Goal: Information Seeking & Learning: Learn about a topic

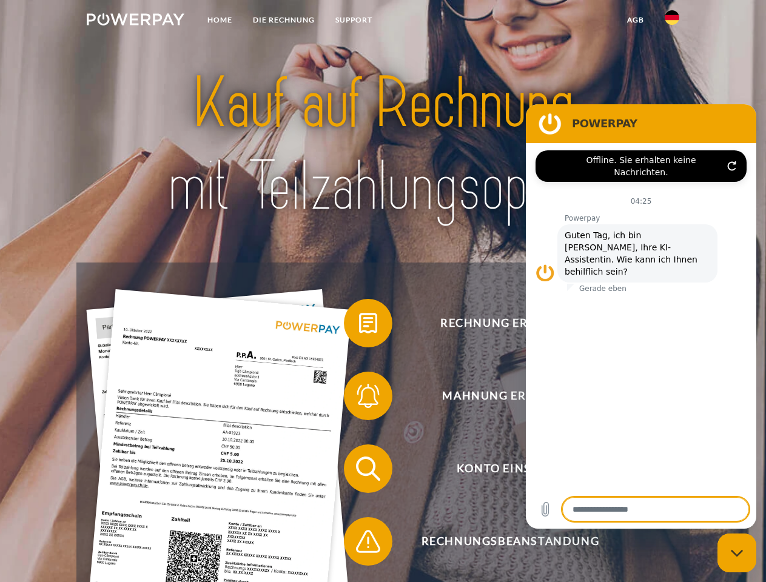
click at [135, 21] on img at bounding box center [136, 19] width 98 height 12
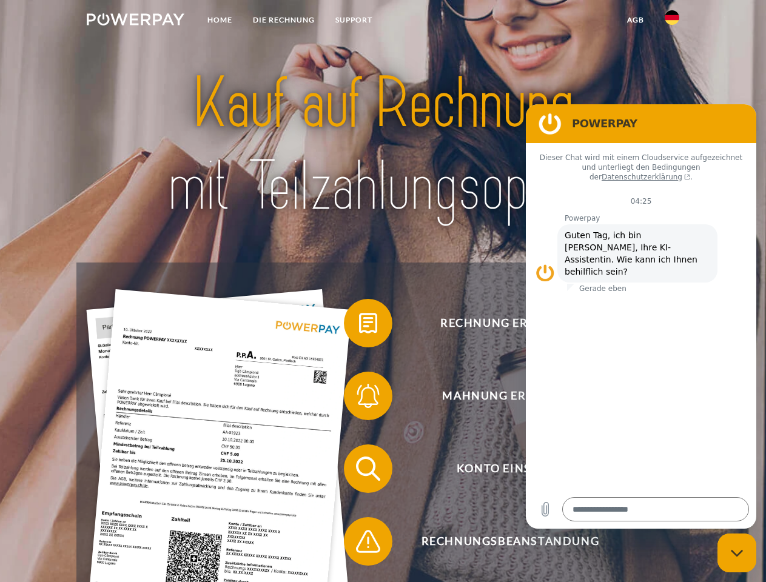
click at [672, 21] on img at bounding box center [671, 17] width 15 height 15
click at [635, 20] on link "agb" at bounding box center [635, 20] width 38 height 22
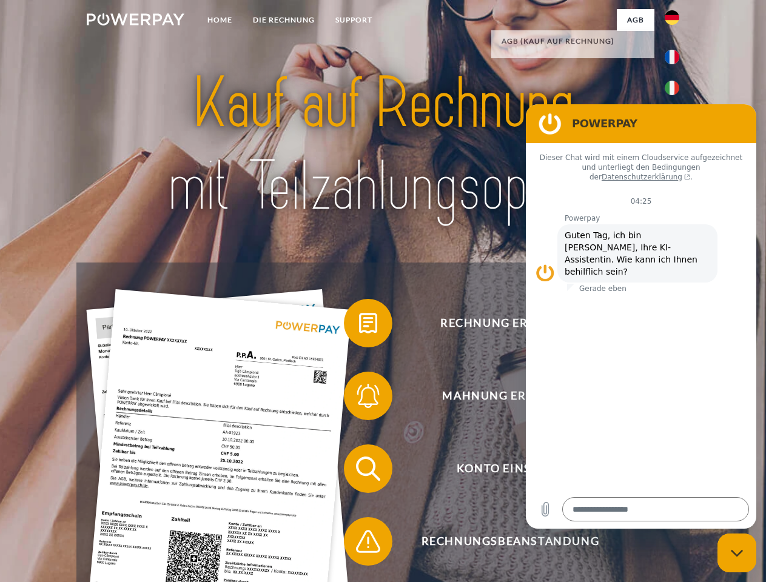
click at [359, 326] on span at bounding box center [349, 323] width 61 height 61
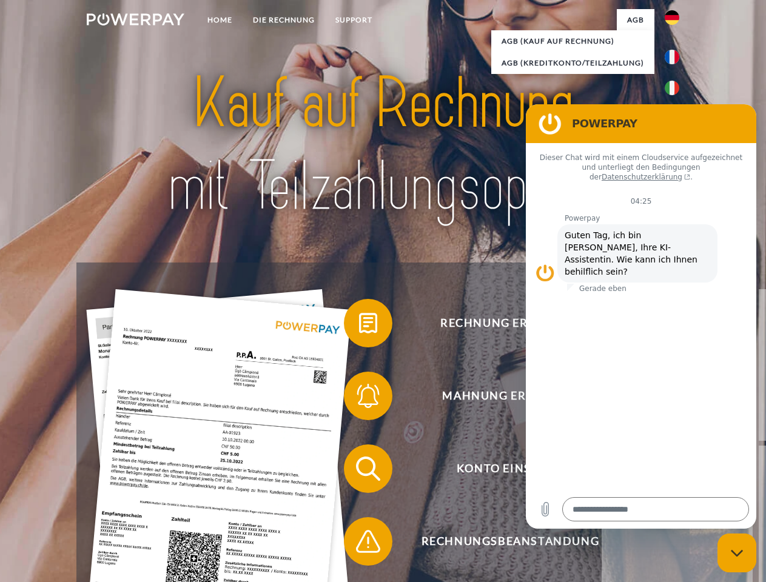
click at [359, 398] on span at bounding box center [349, 396] width 61 height 61
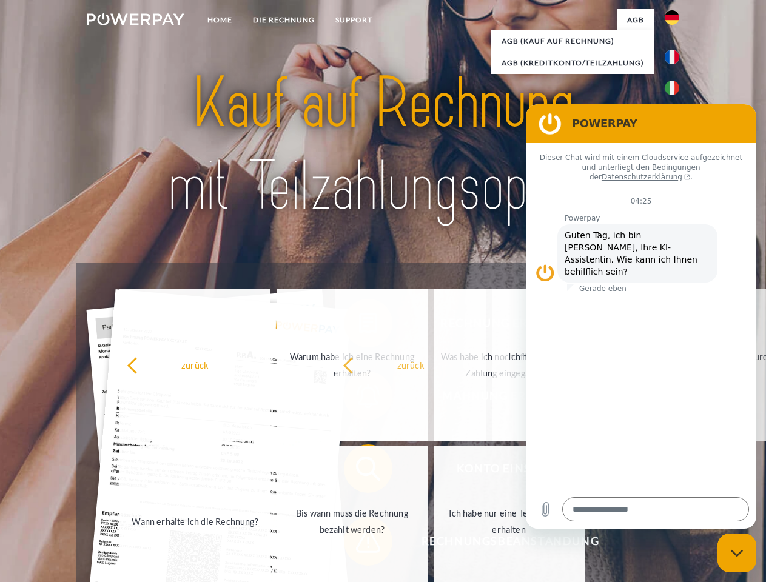
click at [359, 544] on span at bounding box center [349, 541] width 61 height 61
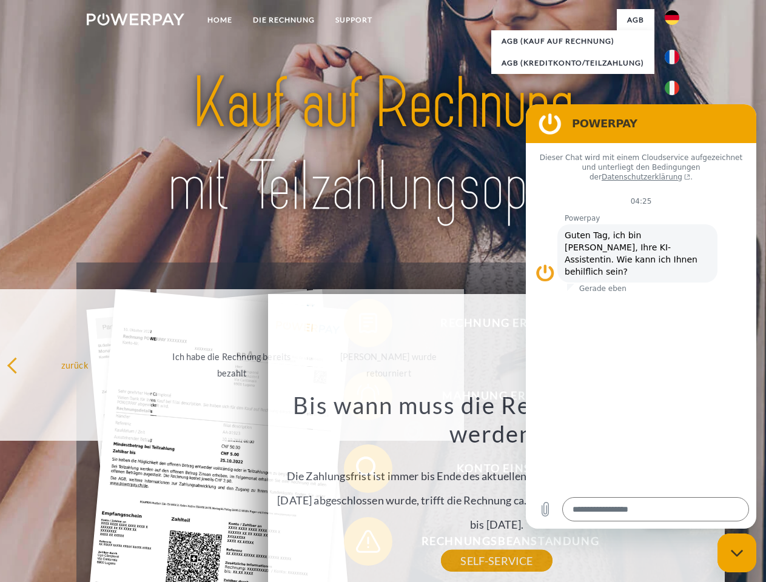
click at [736, 553] on icon "Messaging-Fenster schließen" at bounding box center [736, 553] width 13 height 8
type textarea "*"
